Goal: Task Accomplishment & Management: Complete application form

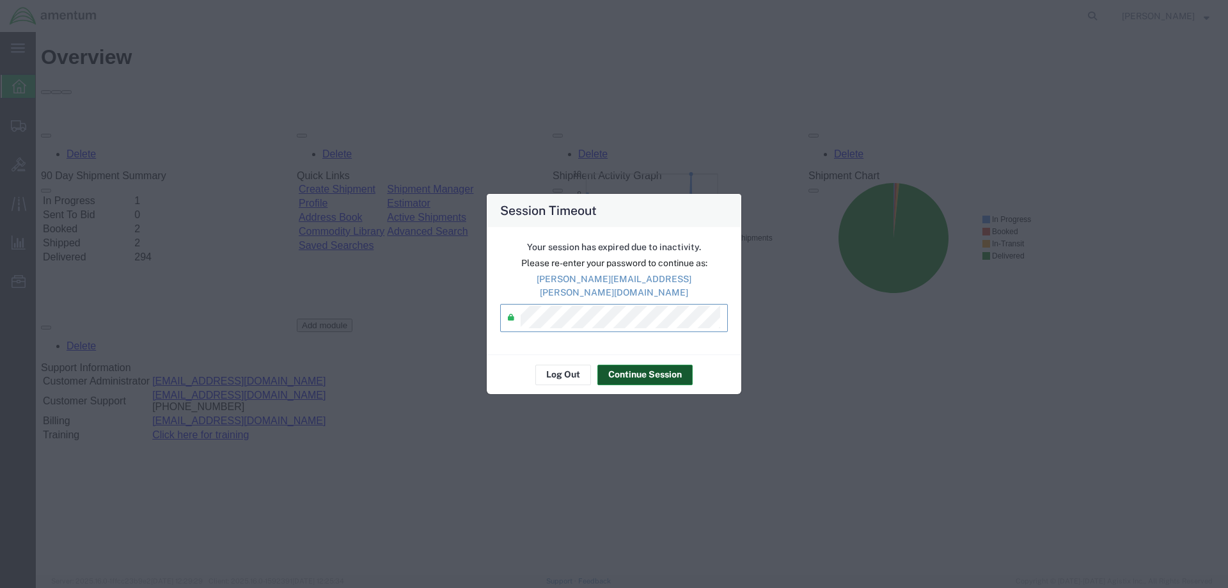
click at [656, 365] on button "Continue Session" at bounding box center [645, 375] width 95 height 20
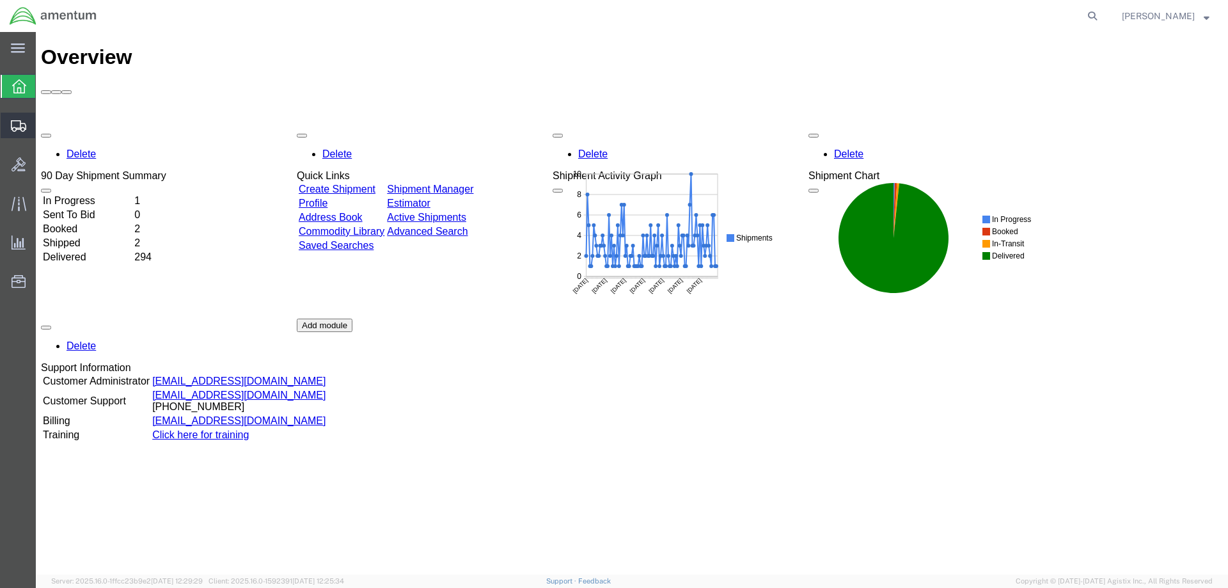
click at [0, 0] on span "Create Shipment" at bounding box center [0, 0] width 0 height 0
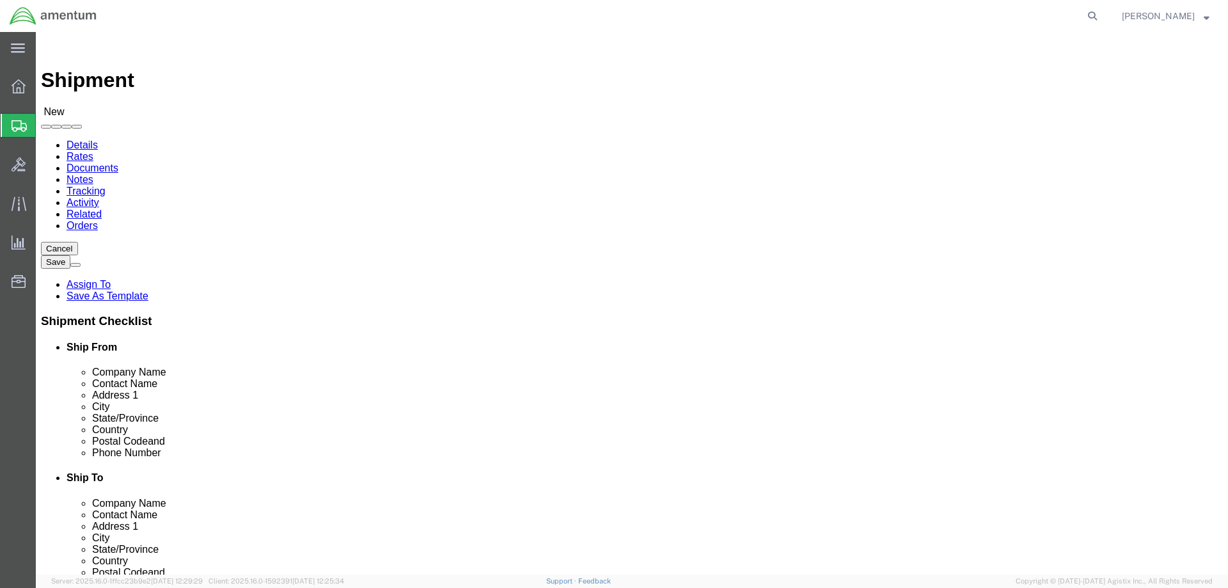
scroll to position [1855, 0]
select select "63334"
click input "text"
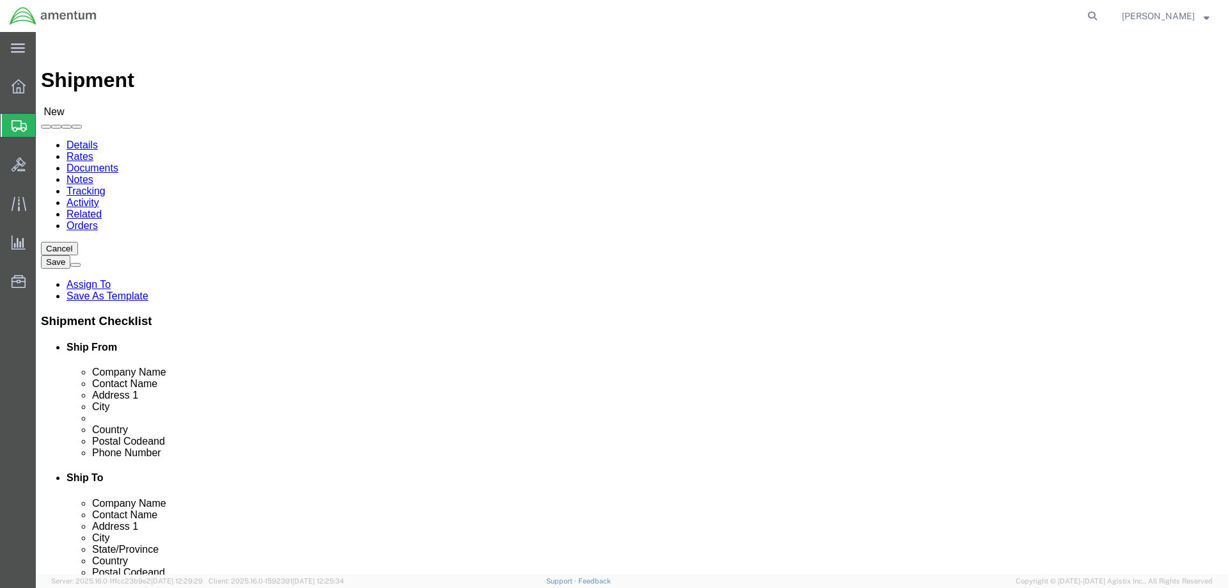
select select
click at [0, 0] on span "Create Shipment" at bounding box center [0, 0] width 0 height 0
click div "Shipment Information Package Information Special Services"
select select "49925"
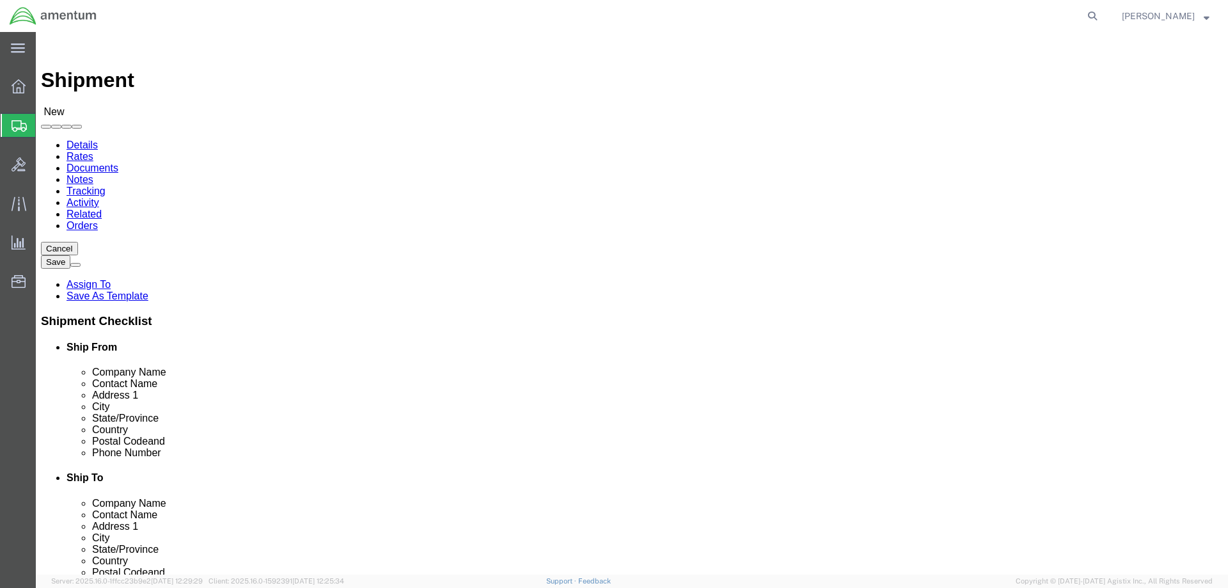
select select "VA"
drag, startPoint x: 745, startPoint y: 242, endPoint x: 632, endPoint y: 244, distance: 112.6
click div
type input "Amentum Services, Inc"
click input "text"
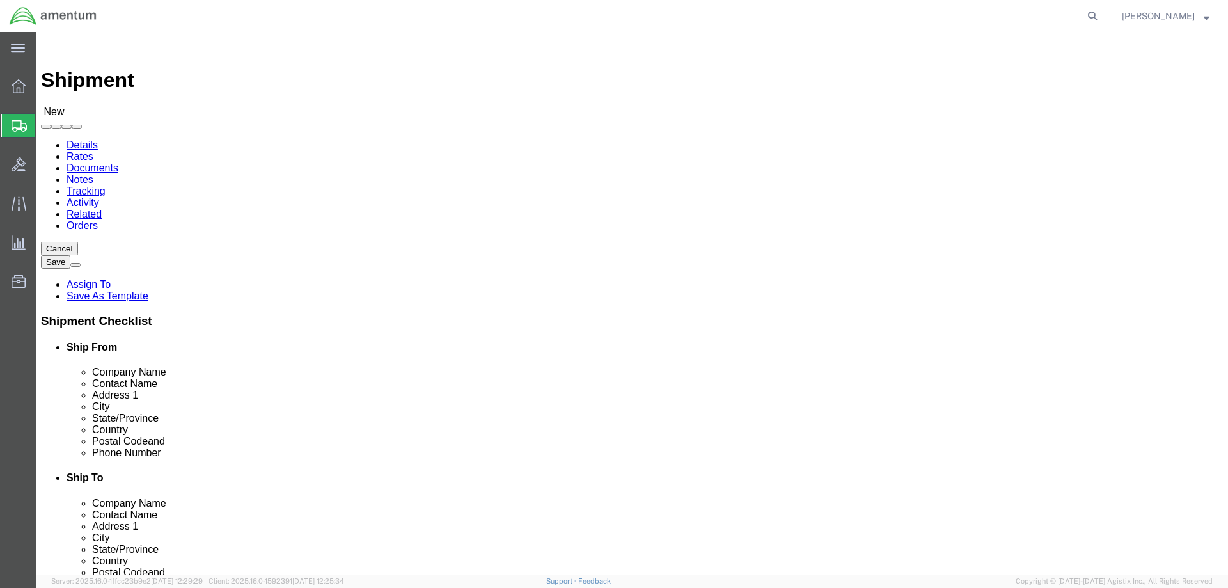
paste input "Amentum Services, Inc"
type input "Amentum Services, Inc"
click input "text"
type input "c"
type input "[PERSON_NAME]"
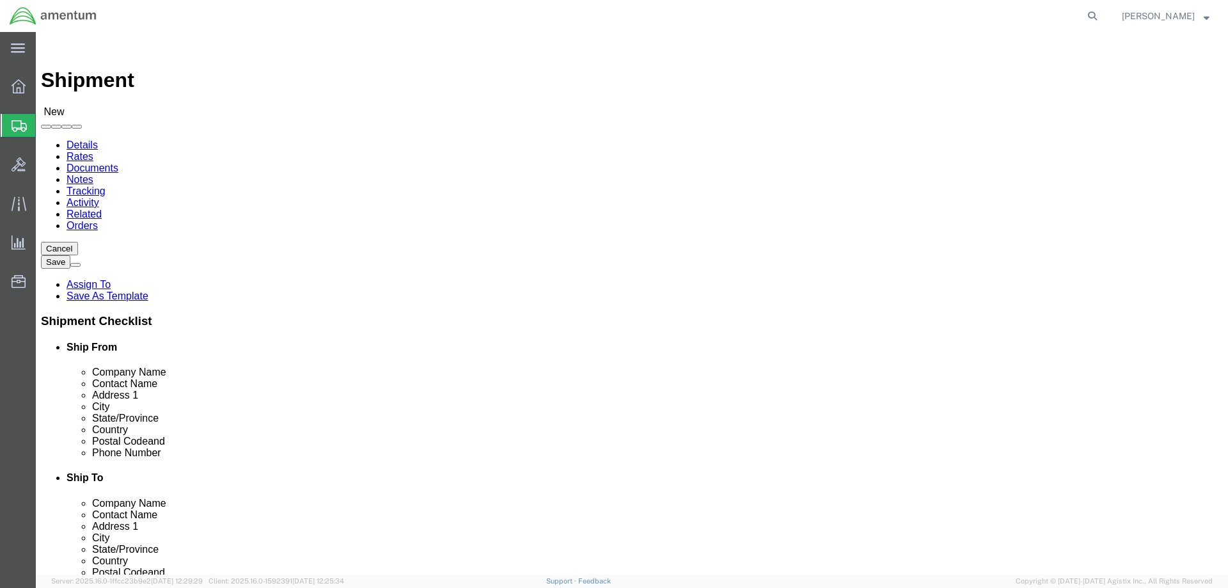
click input "text"
paste input "[STREET_ADDRESS][PERSON_NAME]"
type input "[STREET_ADDRESS][PERSON_NAME]"
click input "text"
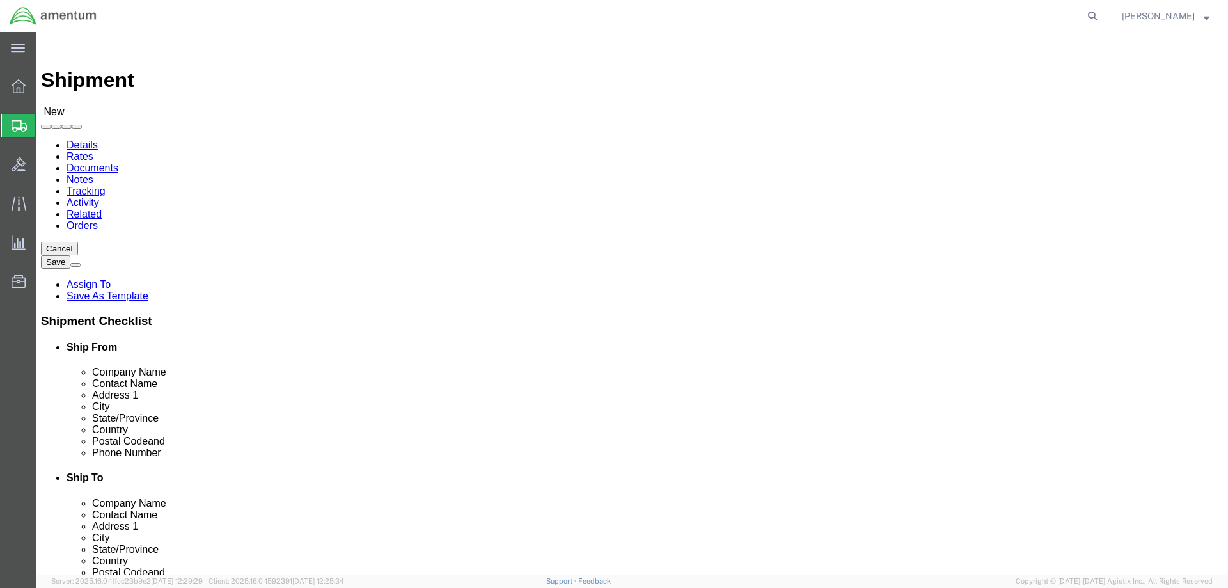
click input "text"
paste input "Tullahoma"
type input "Tullahoma"
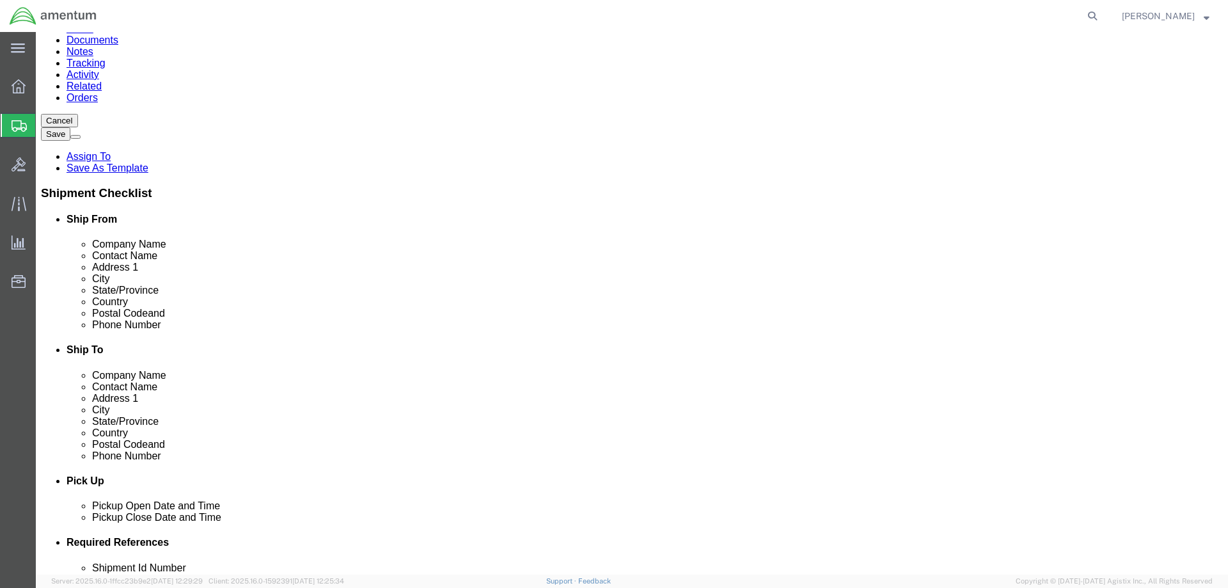
scroll to position [64, 0]
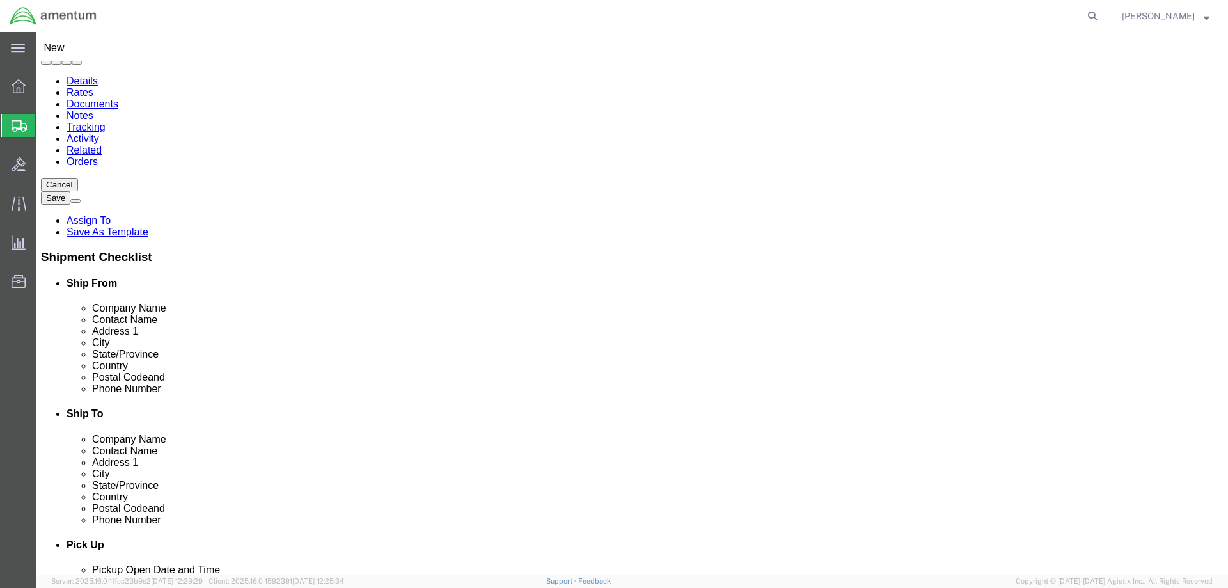
click input "text"
type input "37388"
click input "text"
type input "[PHONE_NUMBER]"
click input "text"
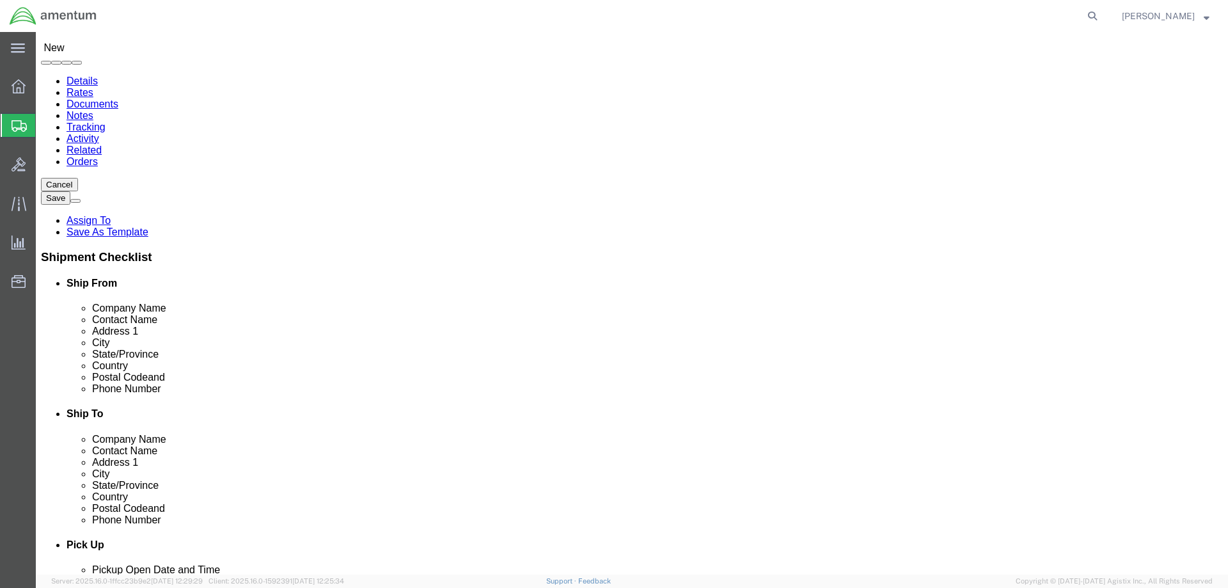
click input "text"
paste input "[PERSON_NAME][EMAIL_ADDRESS][PERSON_NAME][DOMAIN_NAME]"
type input "[PERSON_NAME][EMAIL_ADDRESS][PERSON_NAME][DOMAIN_NAME]"
click label
click input "checkbox"
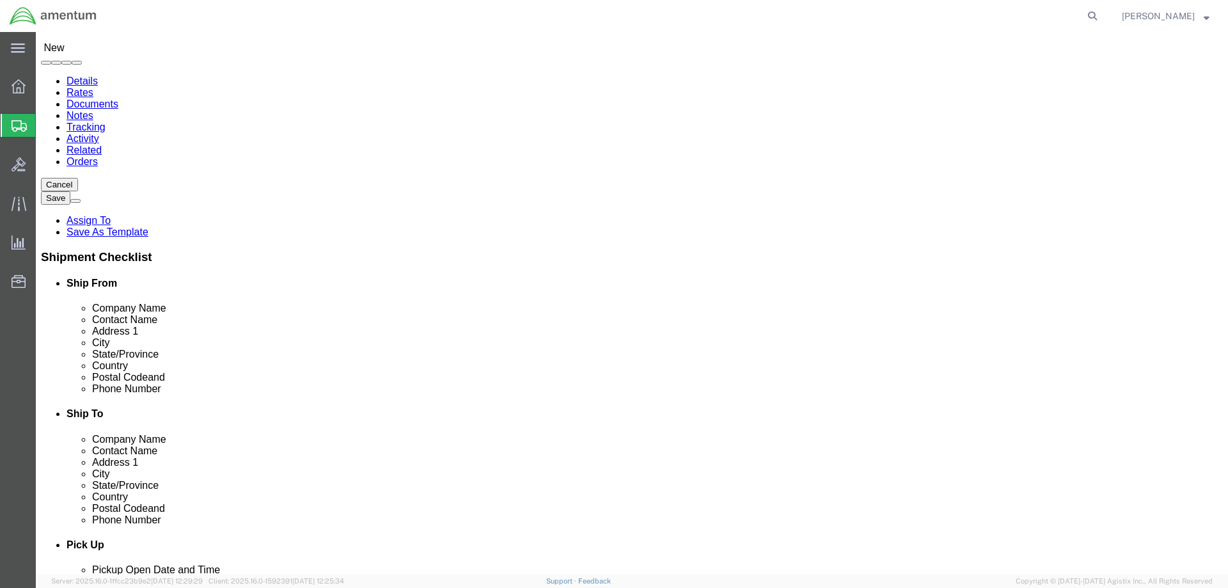
checkbox input "false"
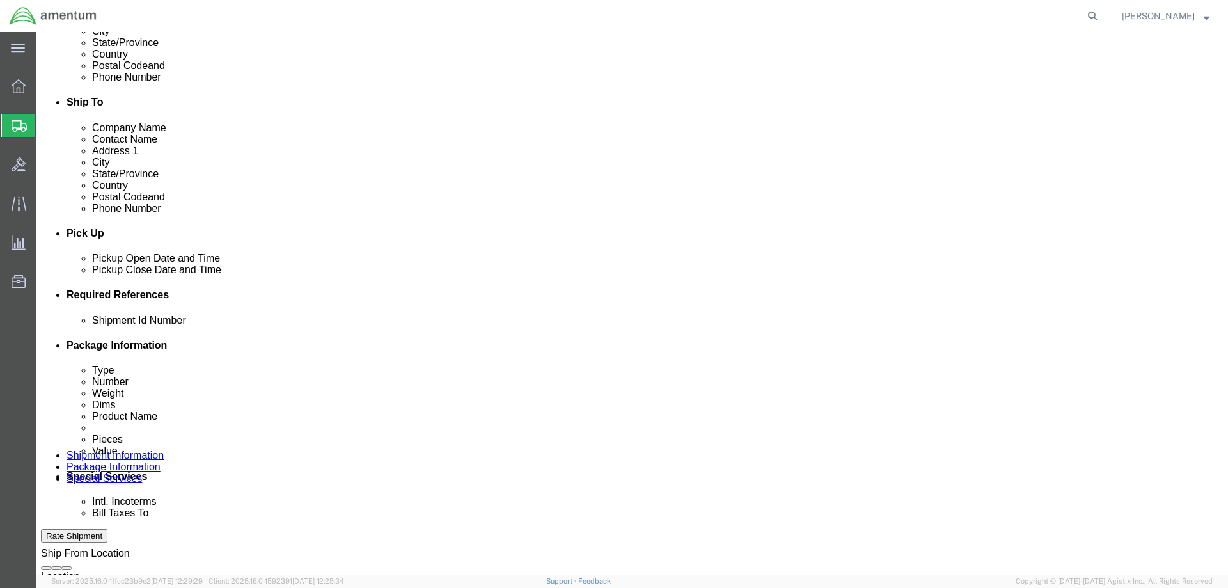
scroll to position [384, 0]
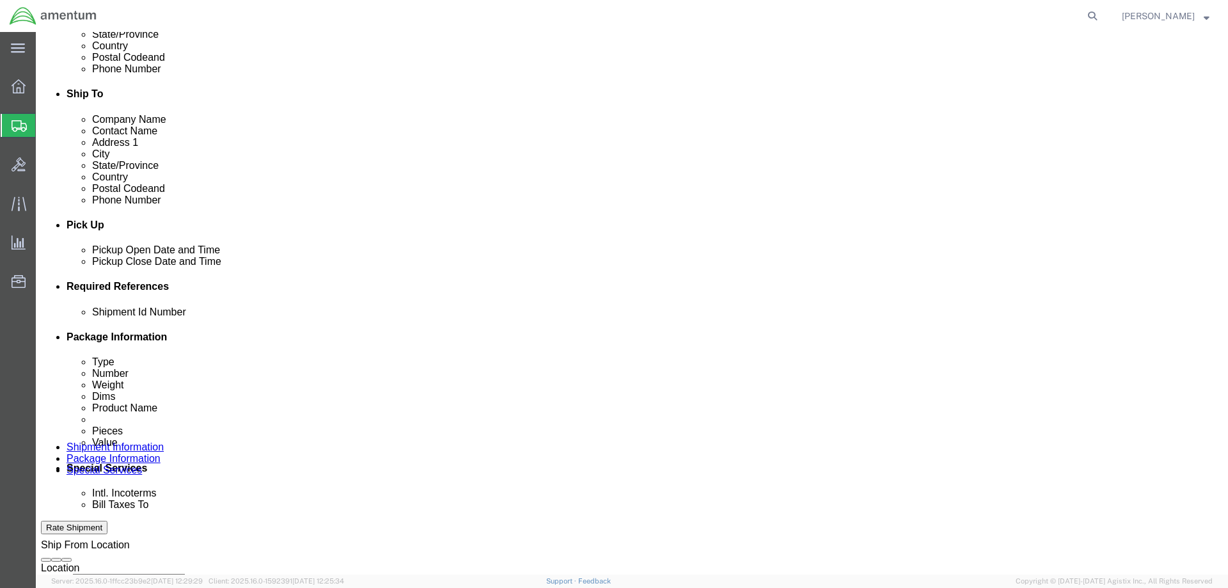
click div "[DATE] 1:00 PM"
type input "5:00 PM"
click button "Apply"
click button "Add reference"
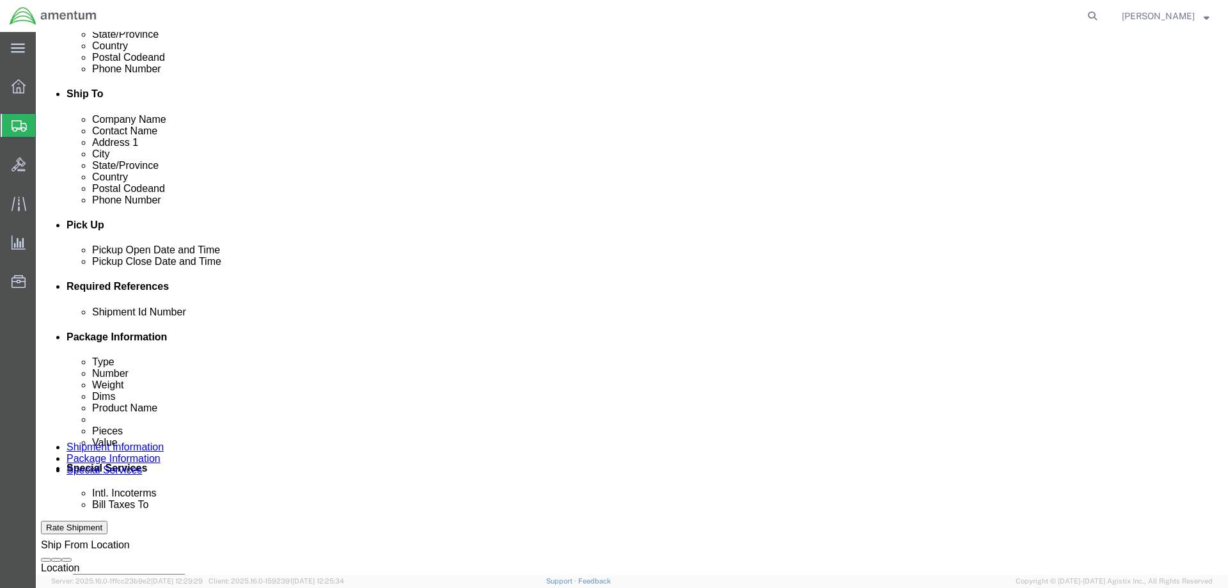
click button "Add reference"
click input "text"
click select "Select Account Type Activity ID Airline Appointment Number ASN Batch Request # …"
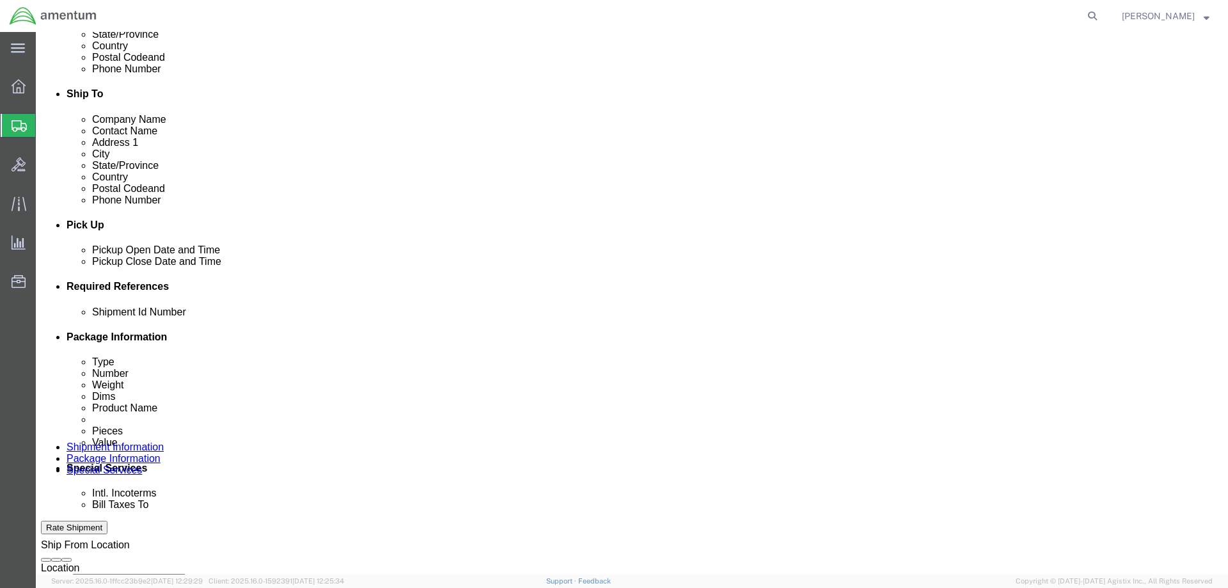
click select "Select Account Type Activity ID Airline Appointment Number ASN Batch Request # …"
select select "CUSTREF"
click select "Select Account Type Activity ID Airline Appointment Number ASN Batch Request # …"
select select "DEPT"
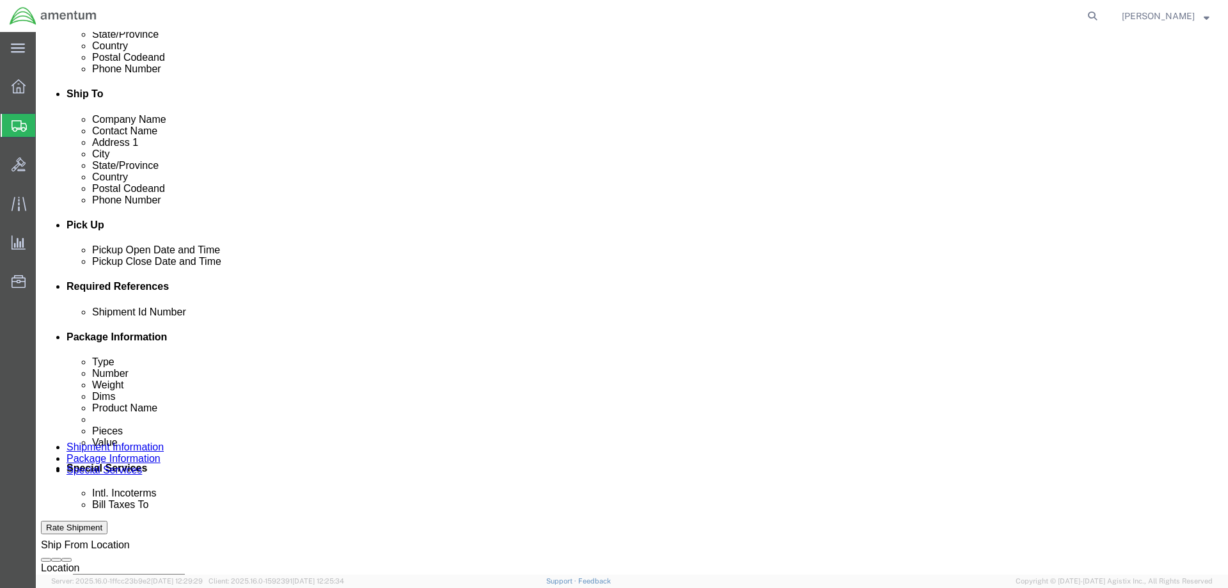
click select "Select Account Type Activity ID Airline Appointment Number ASN Batch Request # …"
select select "PROJNUM"
click select "Select Account Type Activity ID Airline Appointment Number ASN Batch Request # …"
click input "text"
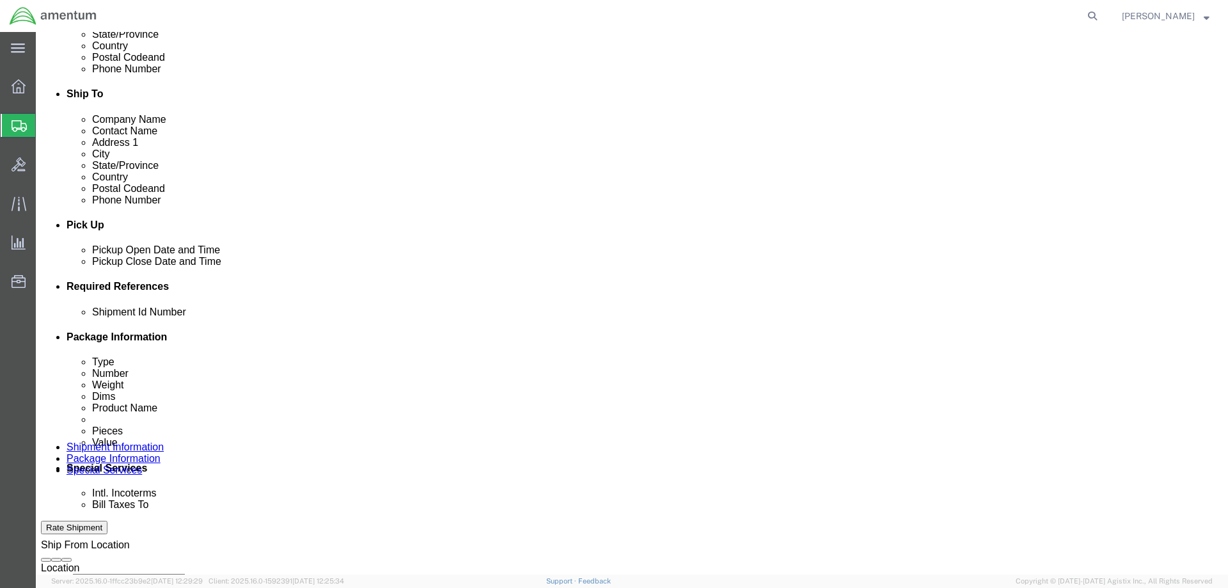
type input "ACN COMPUTER"
click input "text"
type input "ACN COMPUTER"
click input "text"
type input "CBP"
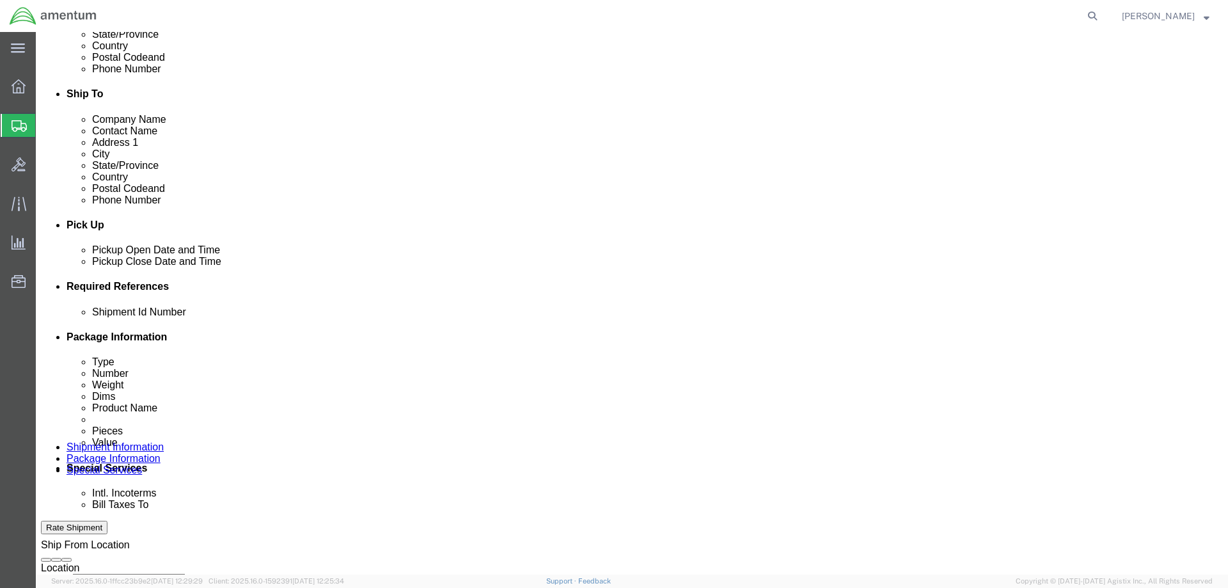
click input "text"
type input "6118.03.03.2219.000.NCR.0000"
click div "Shipment Id Number ACN COMPUTER Select Account Type Activity ID Airline Appoint…"
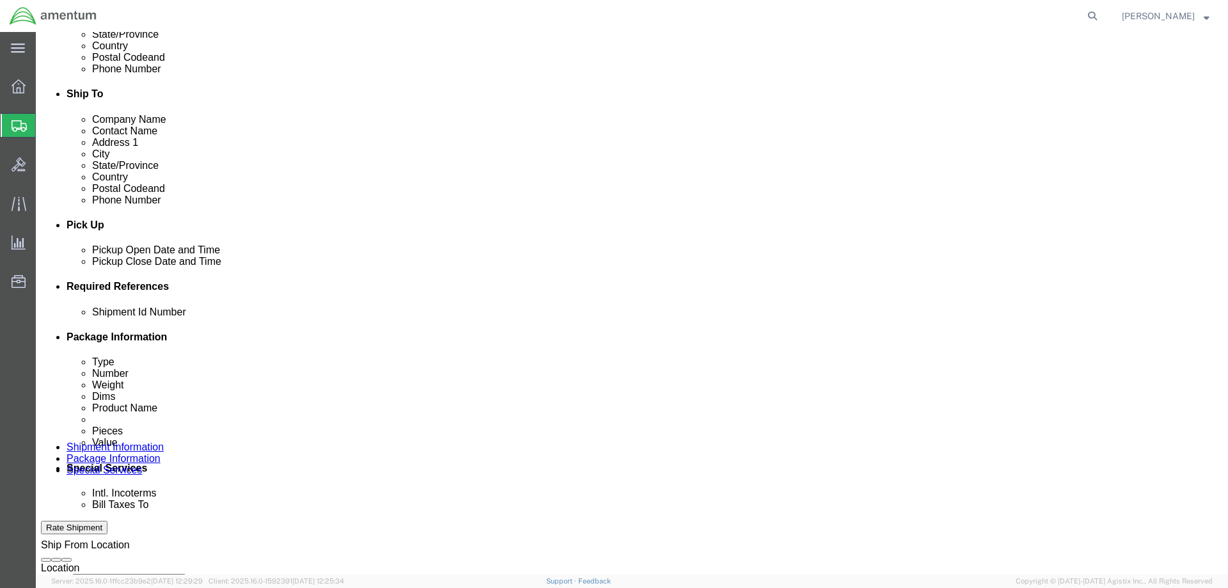
click input "ACN COMPUTER"
type input "982 ACN COMPUTER"
click div "Shipment Id Number ACN COMPUTER Select Account Type Activity ID Airline Appoint…"
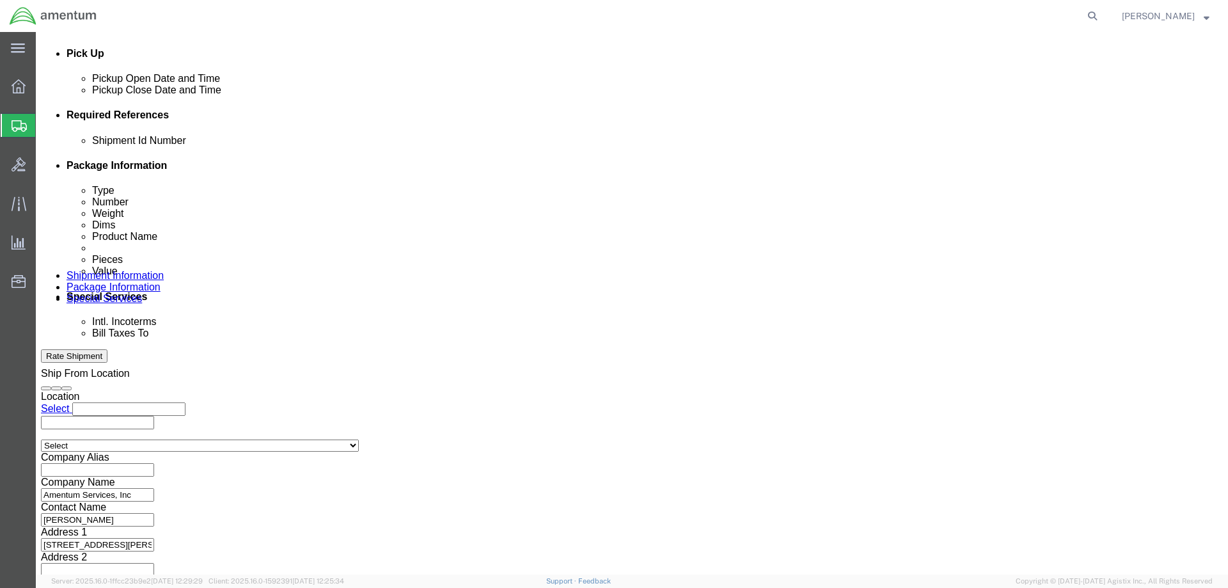
scroll to position [580, 0]
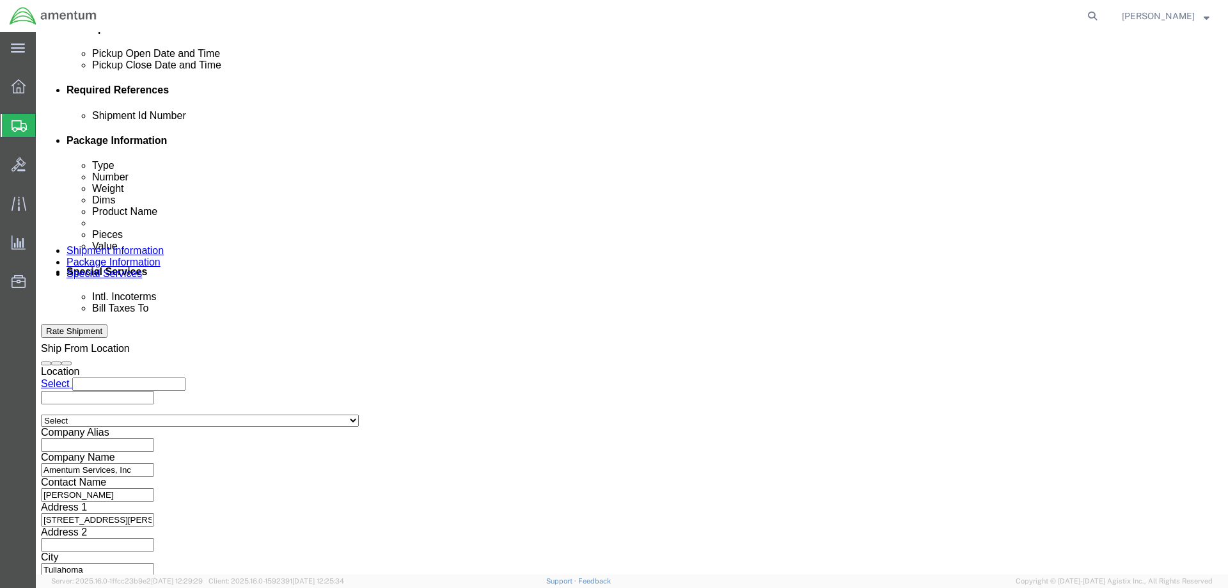
click button "Continue"
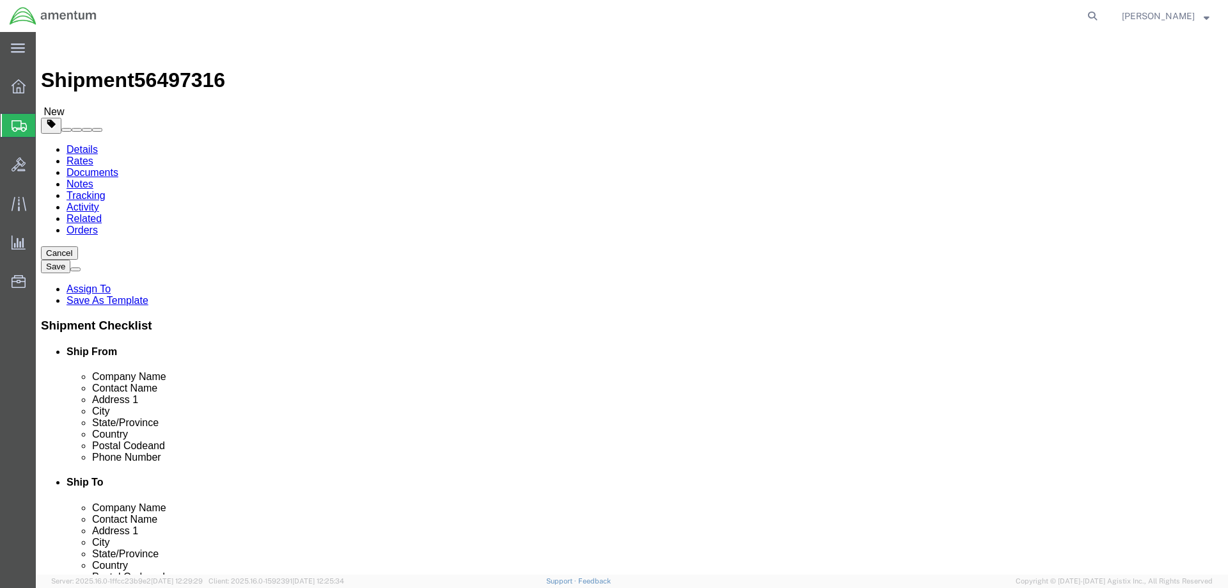
select select "CBOX"
click input "text"
type input "17"
click input "text"
type input "11"
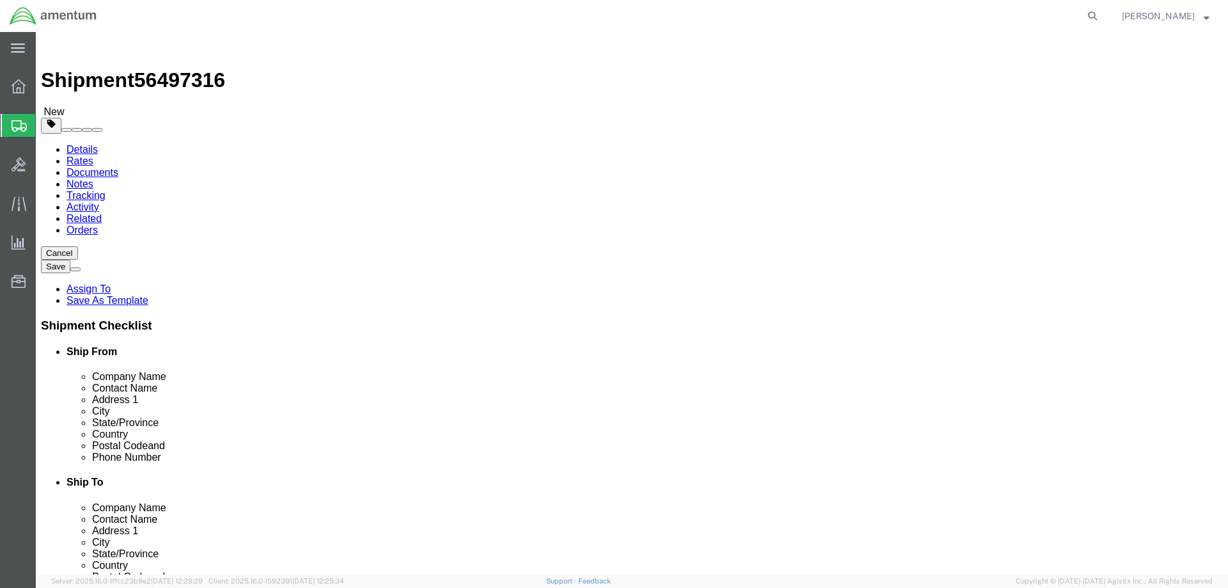
click input "text"
type input "7"
drag, startPoint x: 207, startPoint y: 295, endPoint x: 147, endPoint y: 295, distance: 59.5
click div "Weight 0.00 Select kgs lbs Ship. t°"
type input "7"
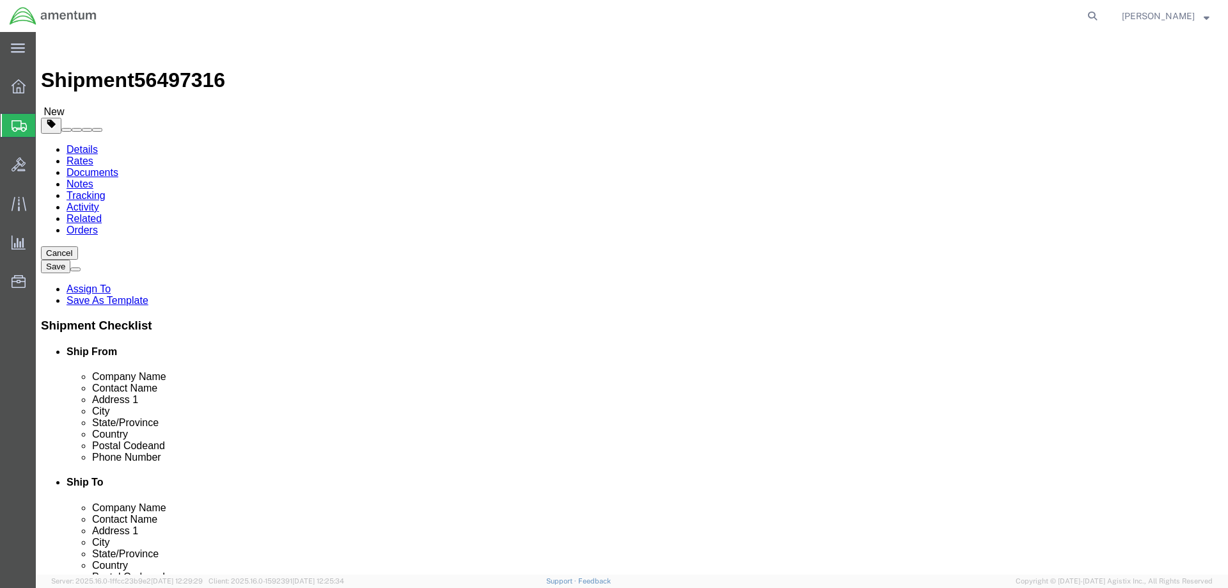
click link "Add Content"
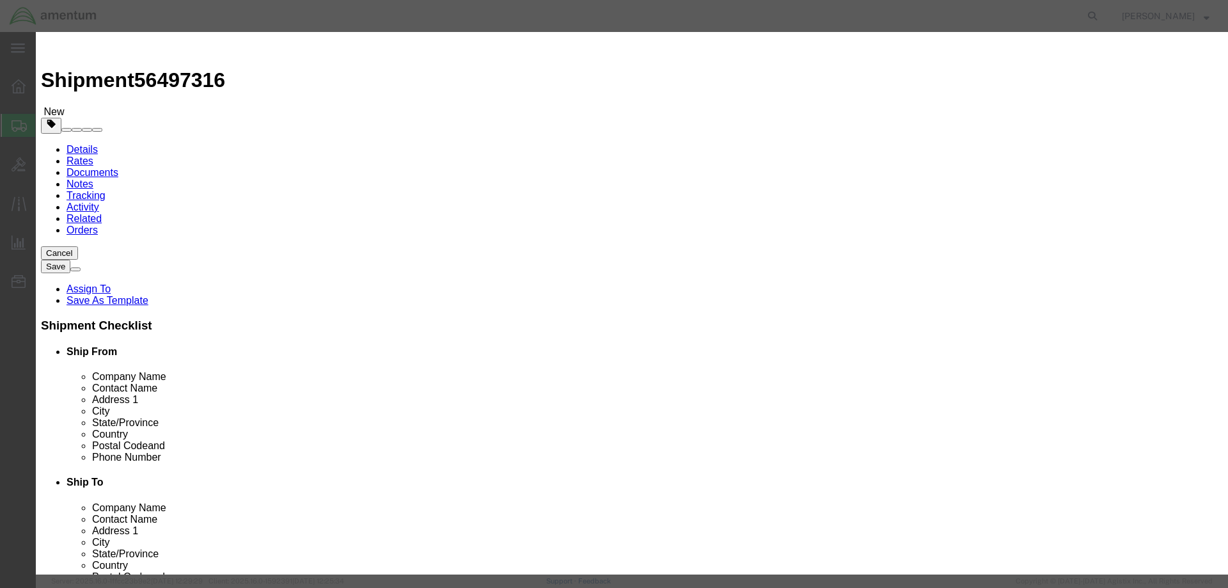
click input "text"
type input "ACN COMPUTER"
click input "0"
type input "1"
click input "text"
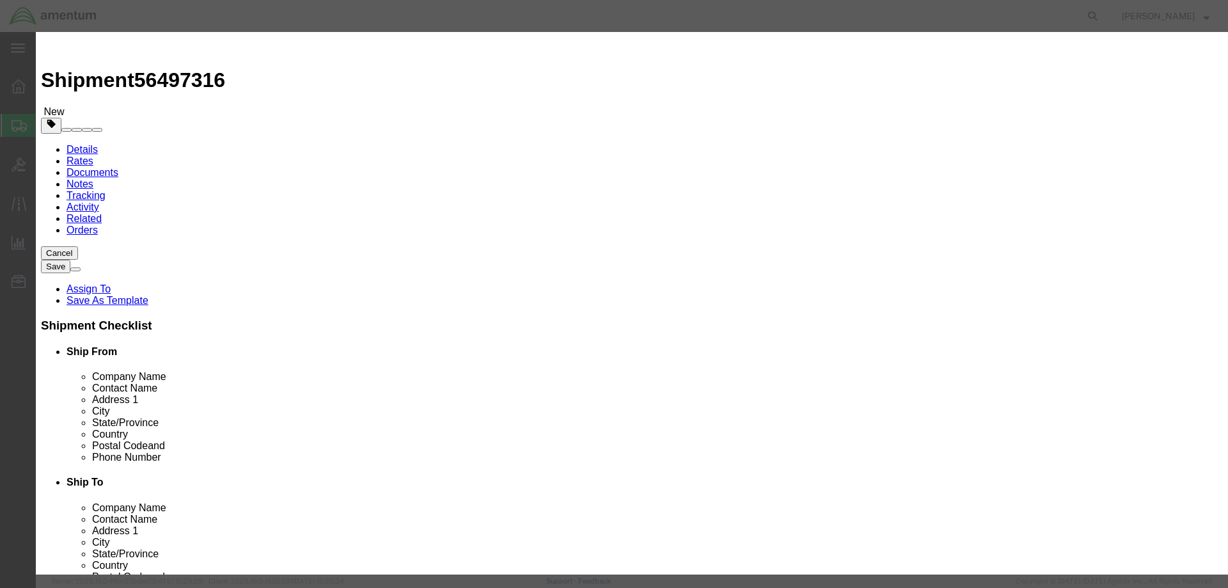
type input "2500"
click div "Product Name ACN COMPUTER Pieces 1 Select Bag Barrels 100Board Feet Bottle Box …"
click button "Save & Close"
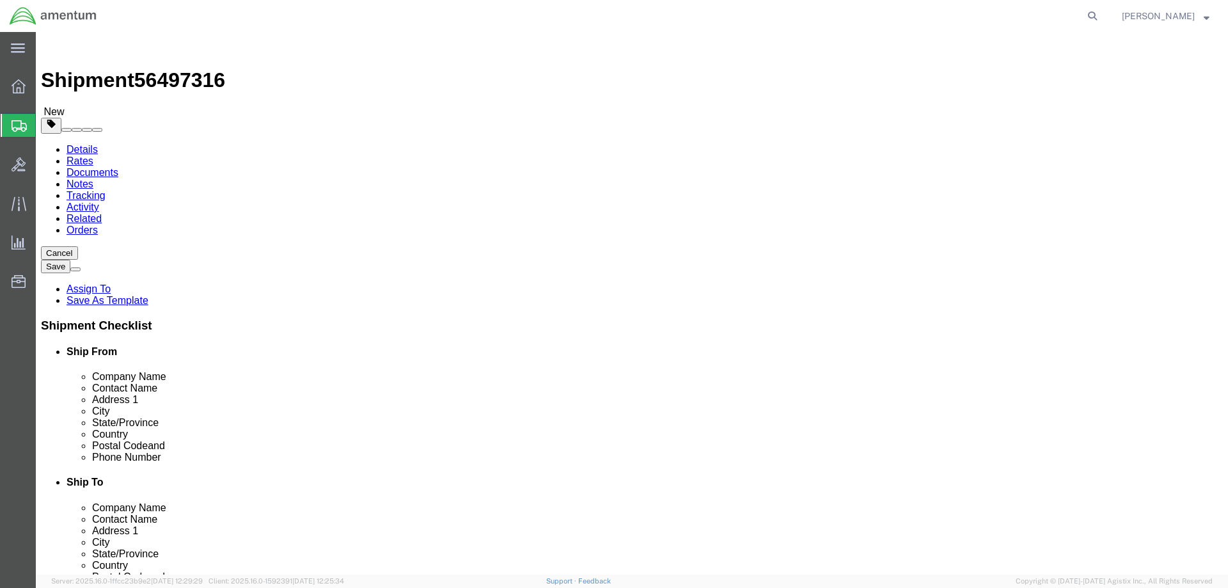
click button "Rate Shipment"
